Goal: Use online tool/utility: Utilize a website feature to perform a specific function

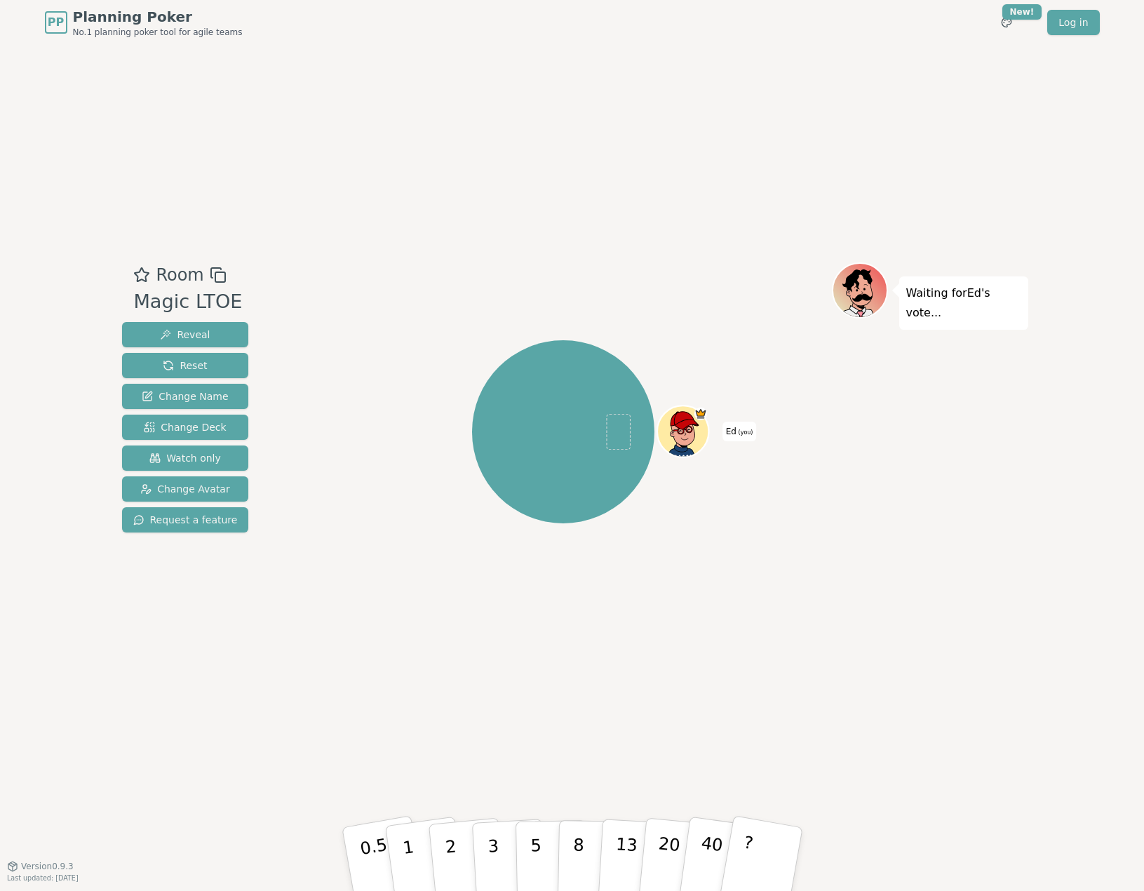
click at [426, 844] on button "1" at bounding box center [426, 873] width 83 height 114
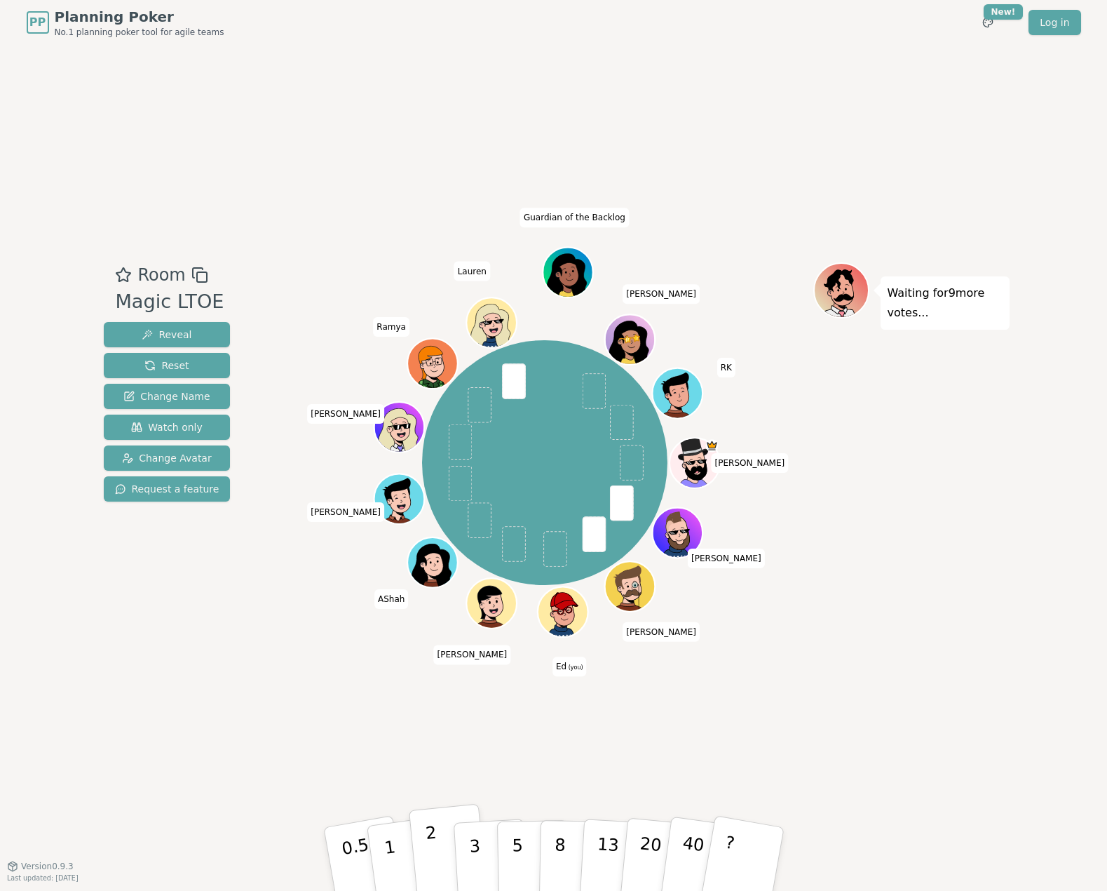
click at [432, 865] on p "2" at bounding box center [433, 861] width 18 height 76
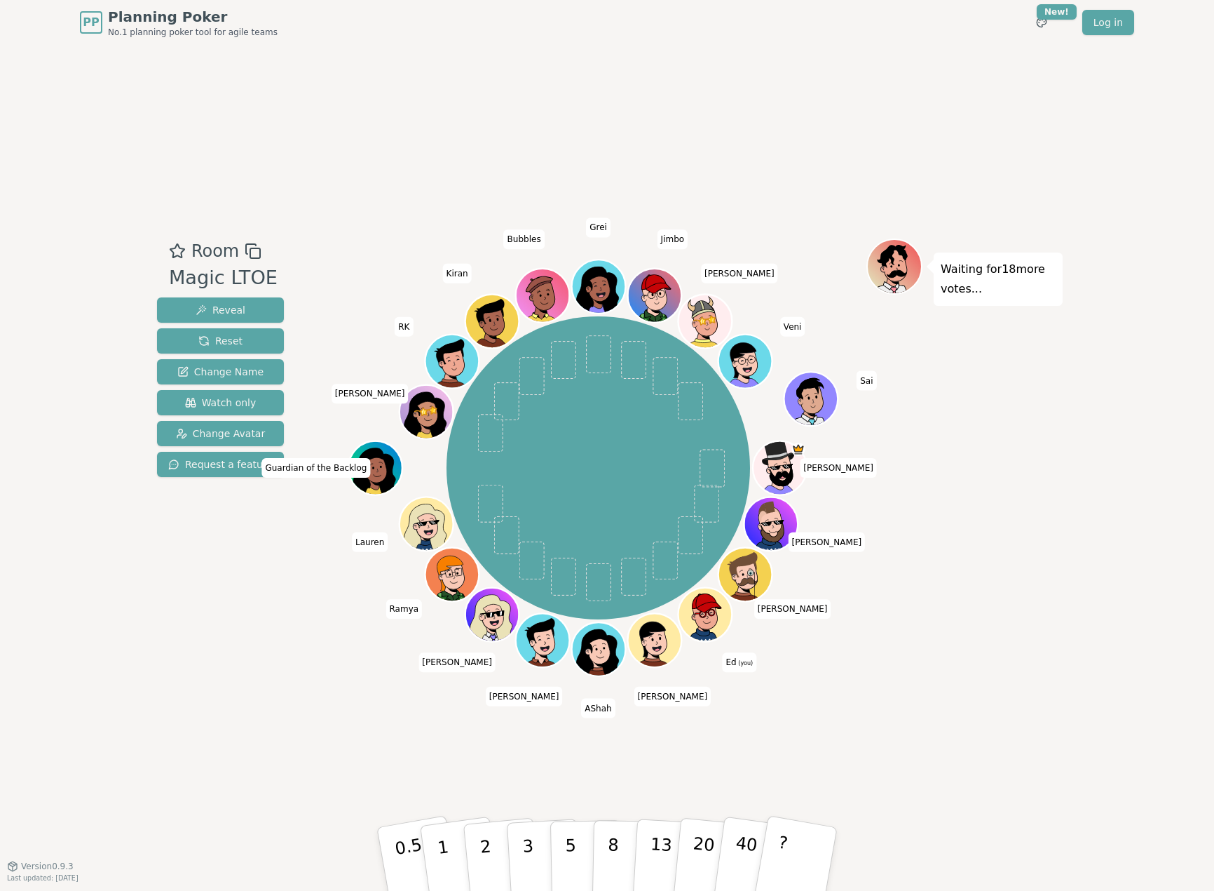
click at [30, 330] on div "PP Planning Poker No.1 planning poker tool for agile teams Toggle theme New! Lo…" at bounding box center [607, 445] width 1214 height 891
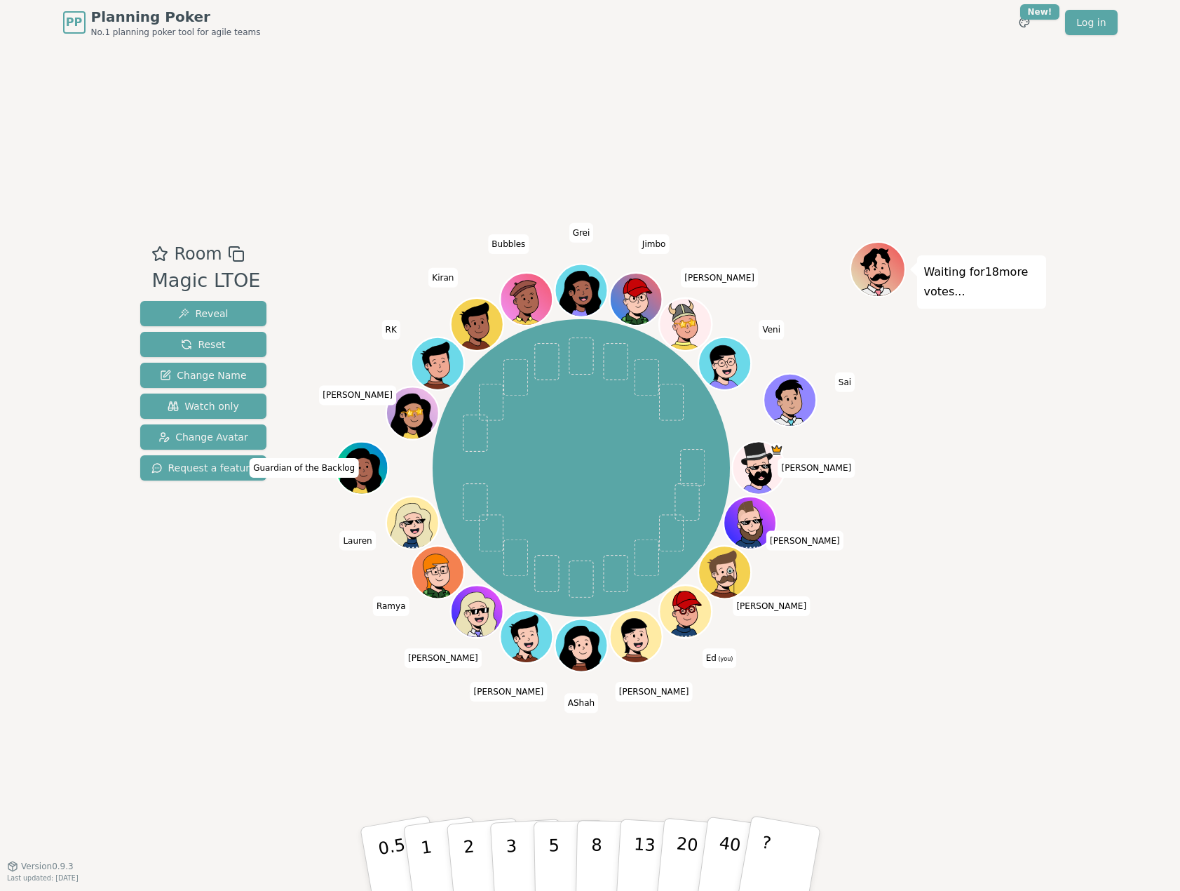
click at [64, 173] on div "PP Planning Poker No.1 planning poker tool for agile teams Toggle theme New! Lo…" at bounding box center [590, 445] width 1180 height 891
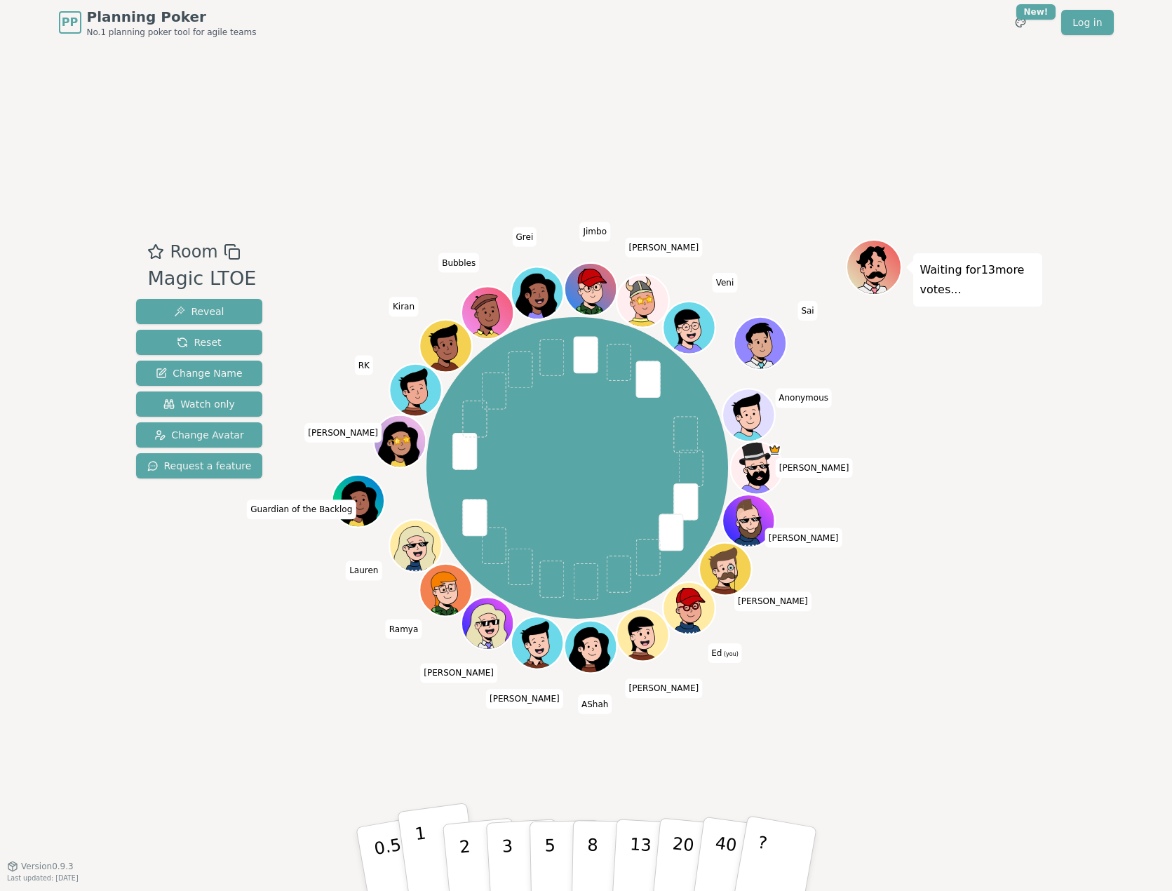
click at [424, 849] on p "1" at bounding box center [423, 861] width 21 height 76
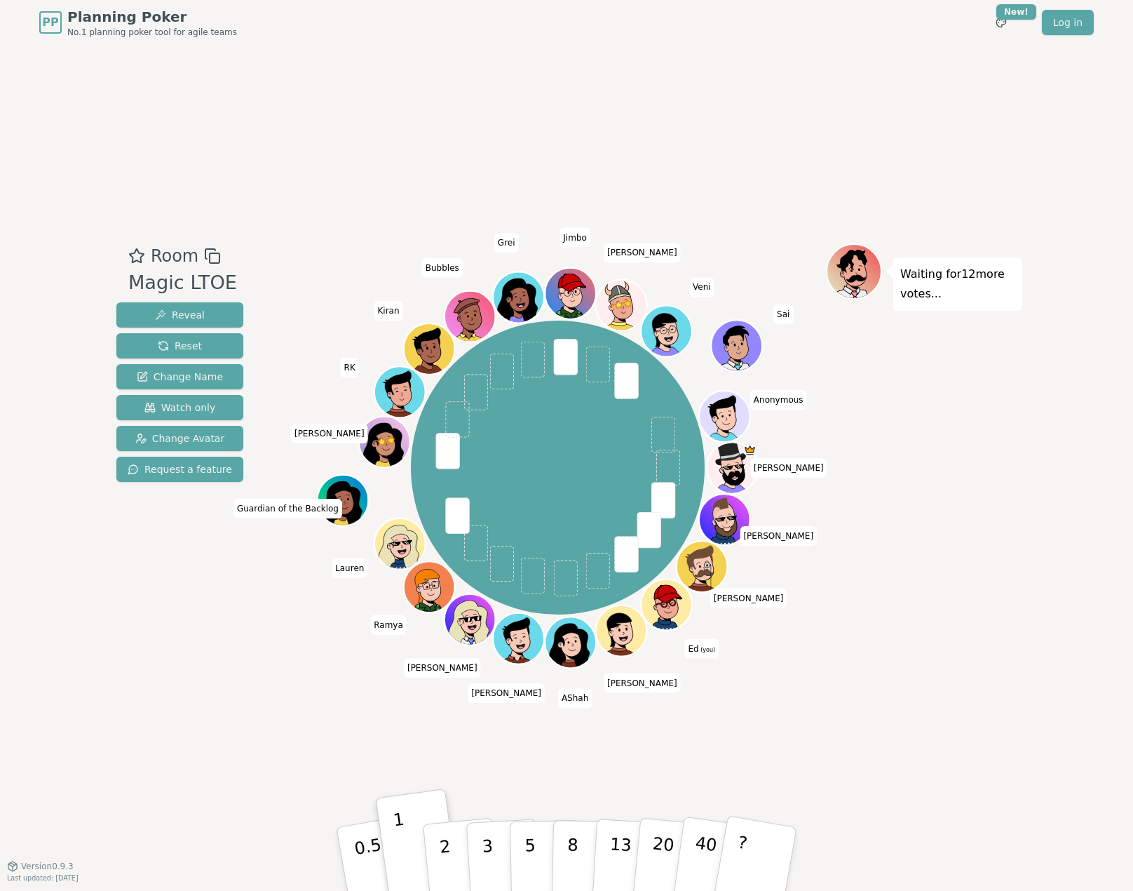
click at [157, 725] on div "Room Magic LTOE Reveal Reset Change Name Watch only Change Avatar Request a fea…" at bounding box center [567, 455] width 912 height 820
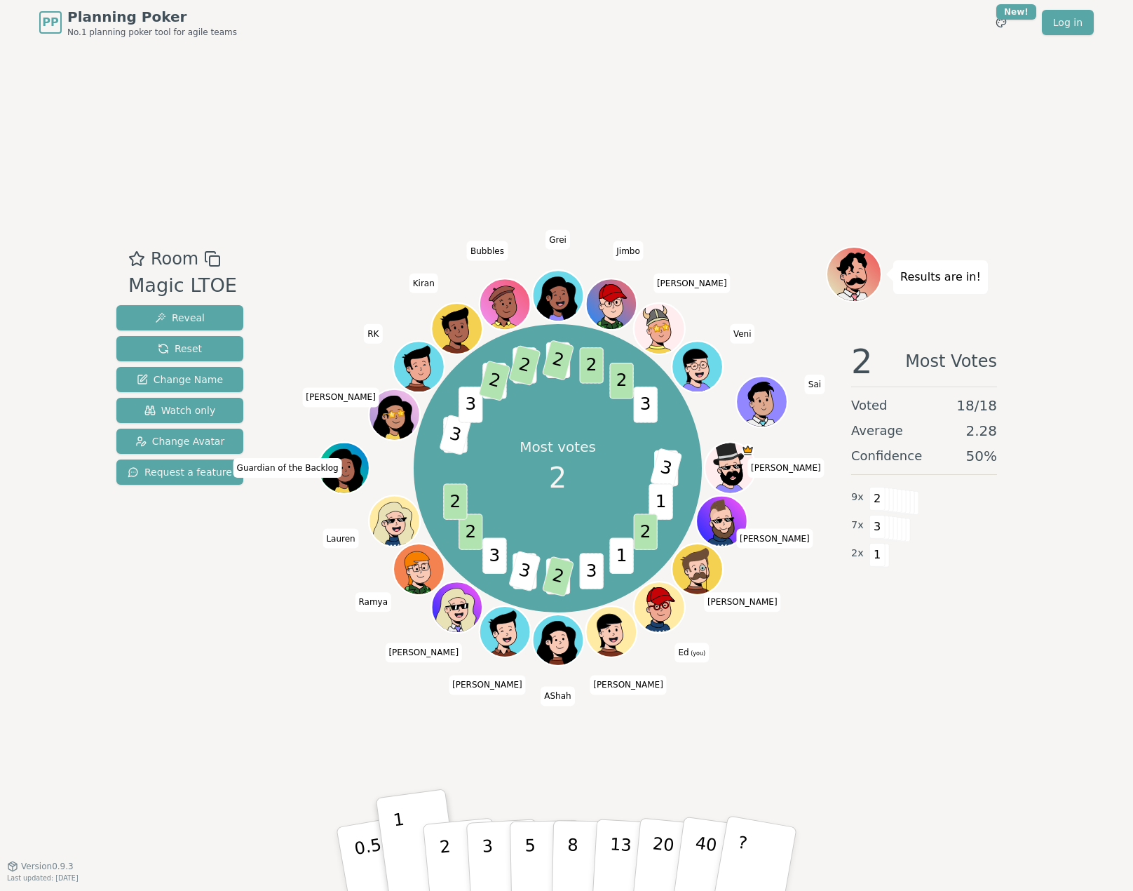
click at [158, 642] on div "Room Magic LTOE Reveal Reset Change Name Watch only Change Avatar Request a fea…" at bounding box center [180, 455] width 138 height 419
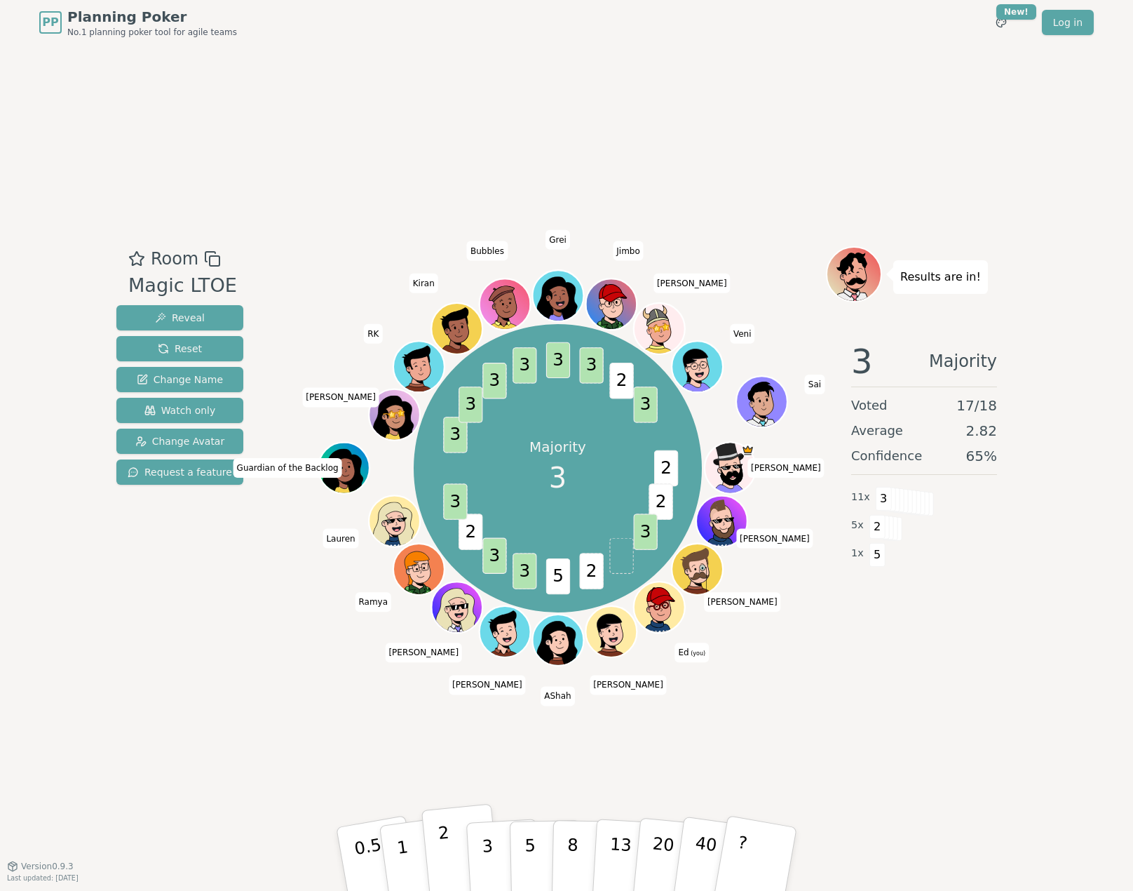
click at [444, 866] on p "2" at bounding box center [447, 861] width 18 height 76
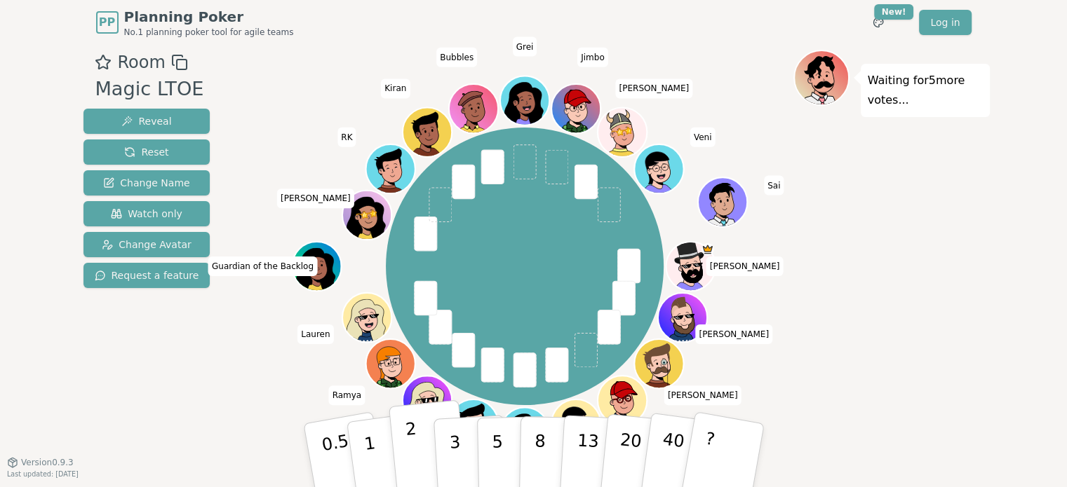
click at [415, 453] on p "2" at bounding box center [413, 457] width 18 height 76
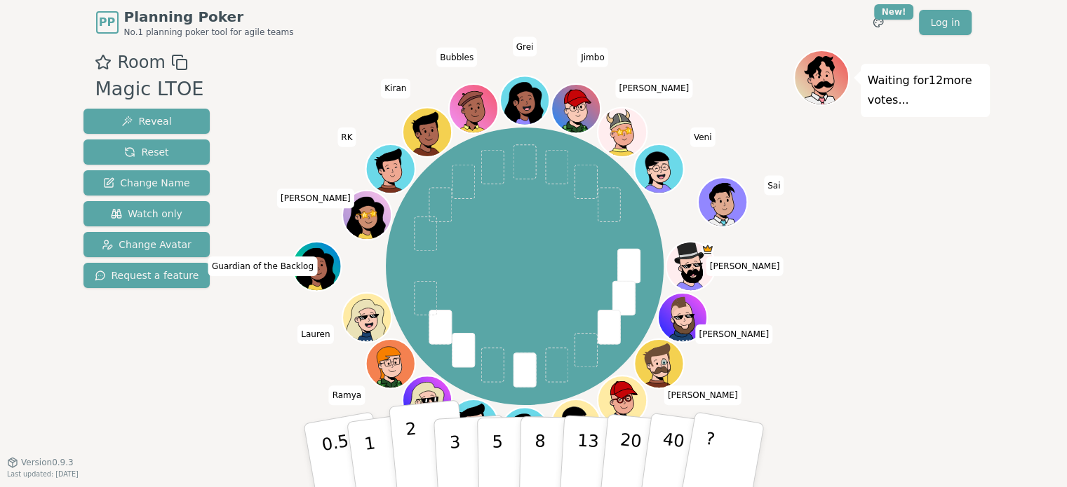
click at [404, 438] on button "2" at bounding box center [428, 455] width 80 height 111
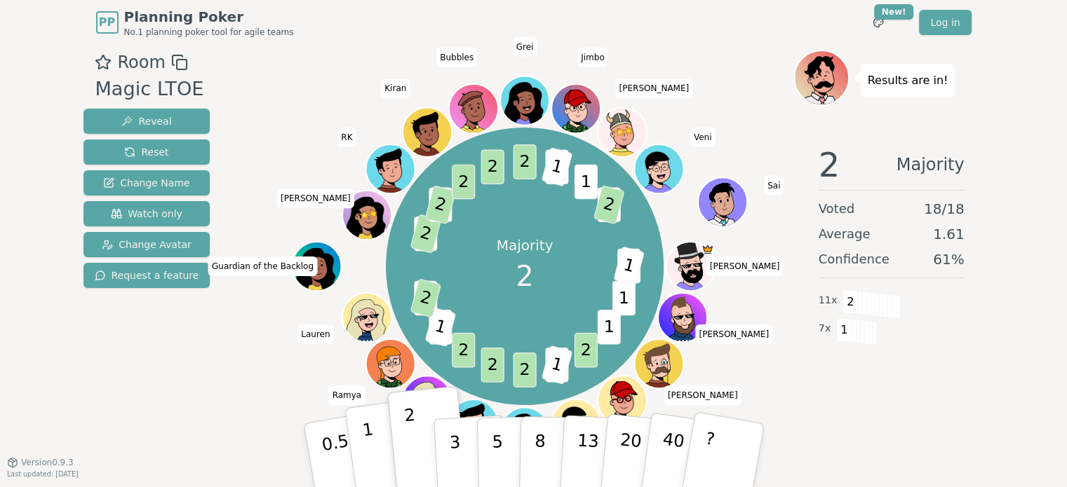
click at [375, 453] on button "1" at bounding box center [385, 456] width 83 height 114
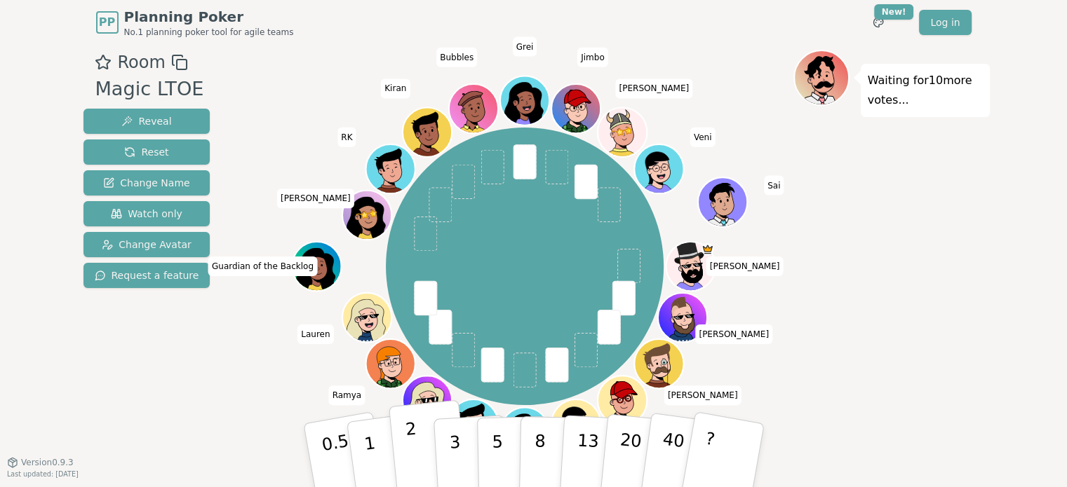
click at [405, 452] on button "2" at bounding box center [428, 455] width 80 height 111
